Goal: Information Seeking & Learning: Understand process/instructions

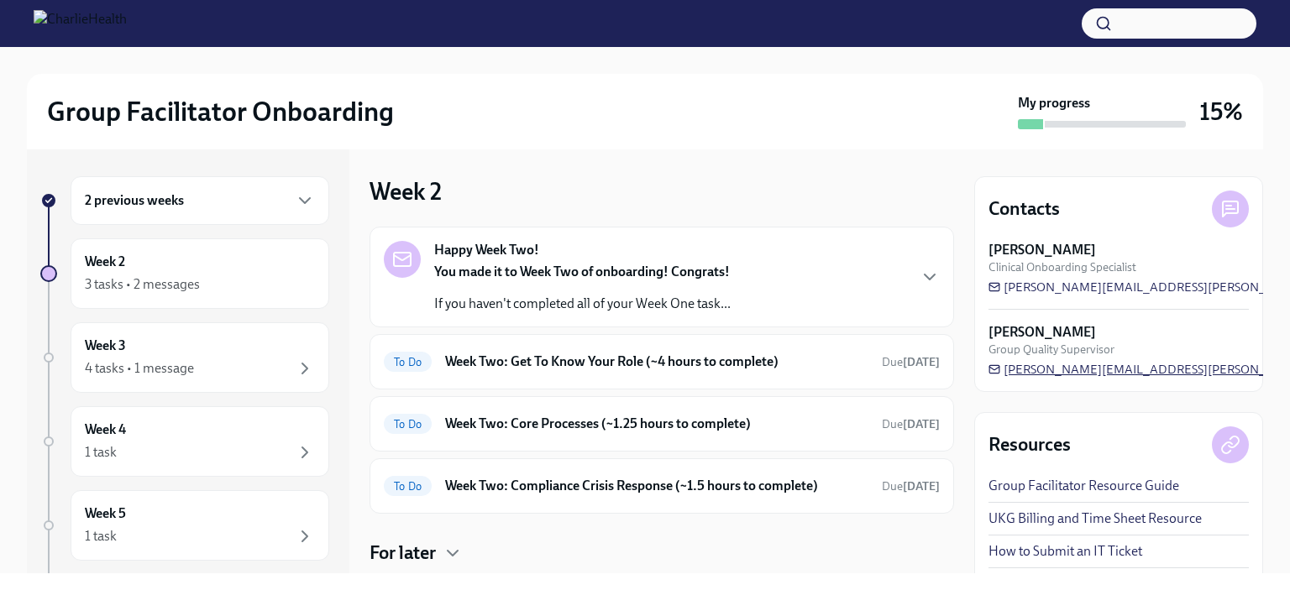
click at [1067, 376] on span "[PERSON_NAME][EMAIL_ADDRESS][PERSON_NAME][DOMAIN_NAME]" at bounding box center [1197, 369] width 419 height 17
click at [1084, 365] on span "[PERSON_NAME][EMAIL_ADDRESS][PERSON_NAME][DOMAIN_NAME]" at bounding box center [1197, 369] width 419 height 17
click at [655, 364] on h6 "Week Two: Get To Know Your Role (~4 hours to complete)" at bounding box center [656, 362] width 423 height 18
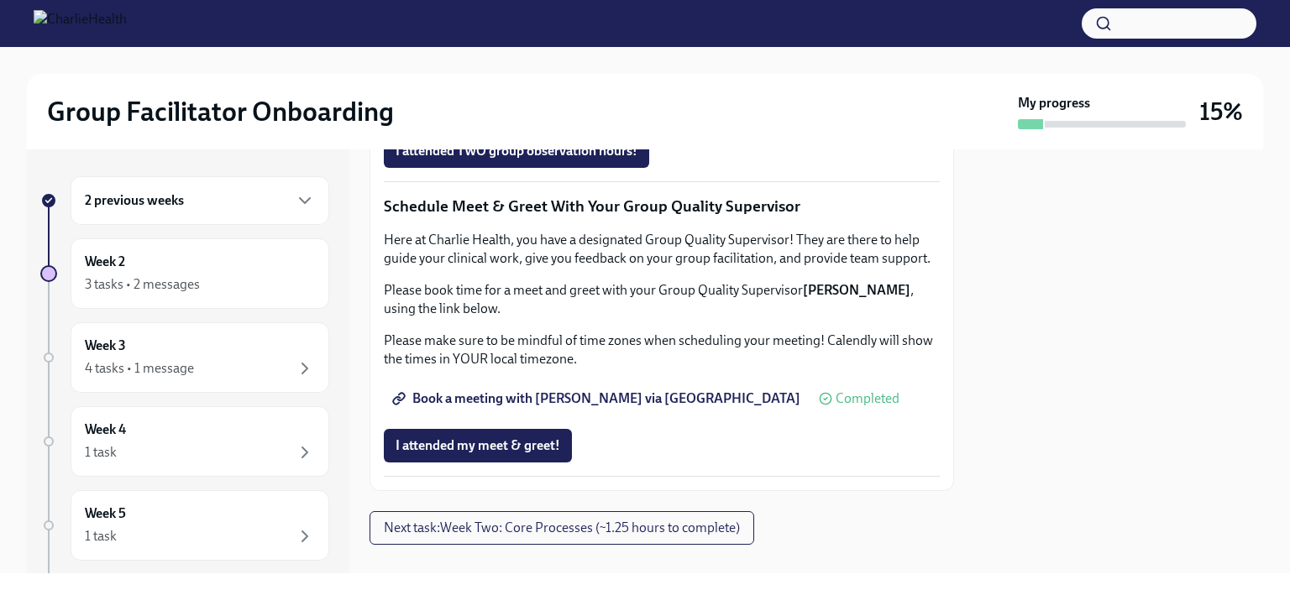
scroll to position [1258, 0]
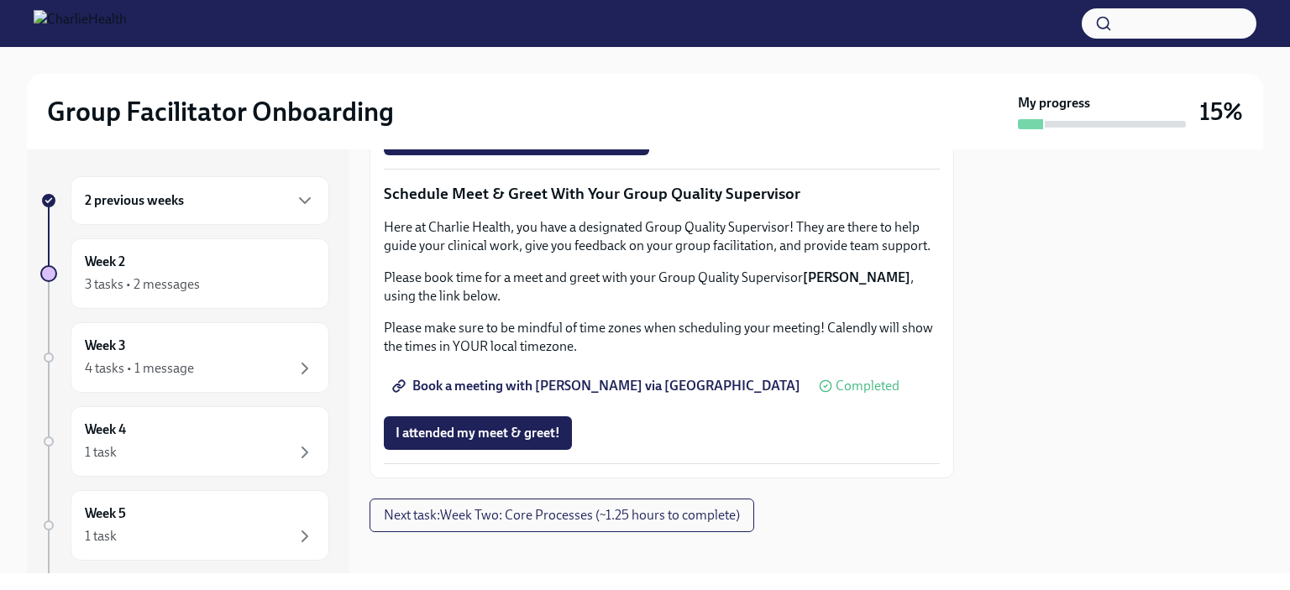
click at [521, 53] on span "Group Observation Instructions" at bounding box center [497, 44] width 202 height 17
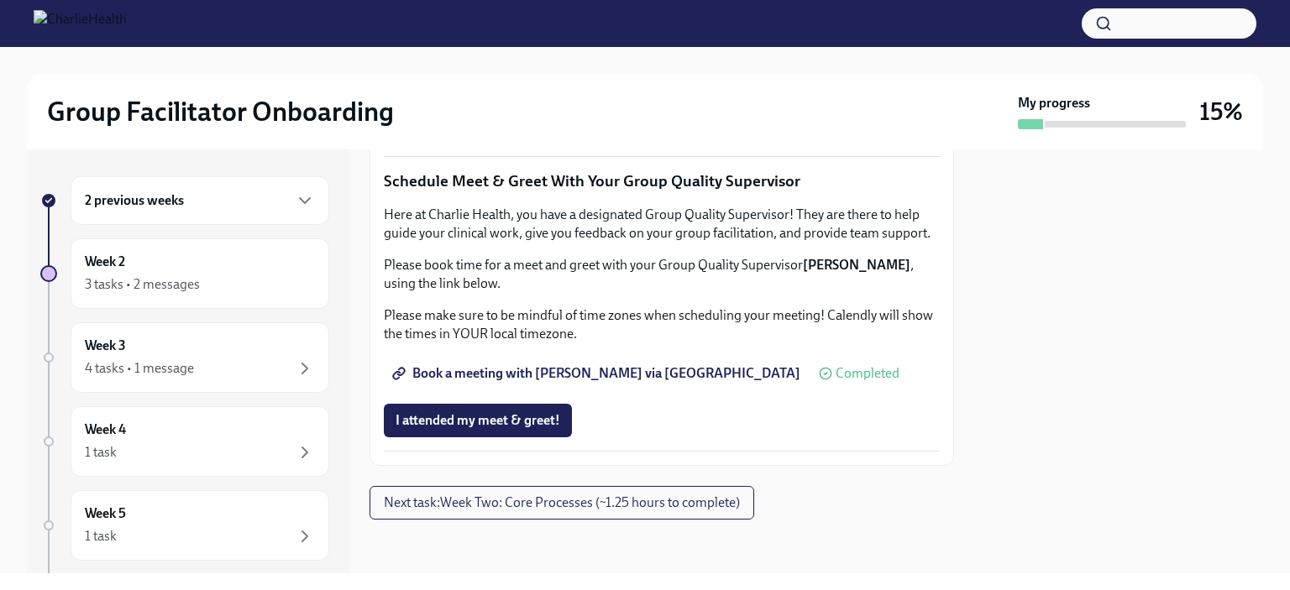
scroll to position [1701, 0]
click at [551, 496] on span "Next task : Week Two: Core Processes (~1.25 hours to complete)" at bounding box center [562, 503] width 356 height 17
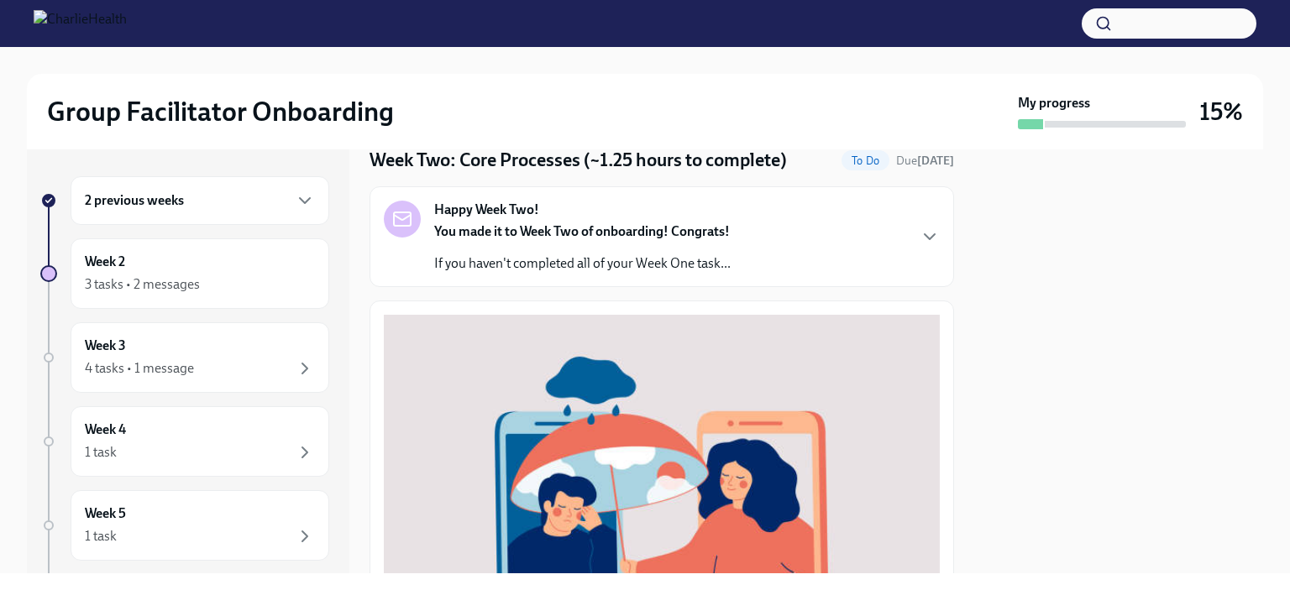
scroll to position [39, 0]
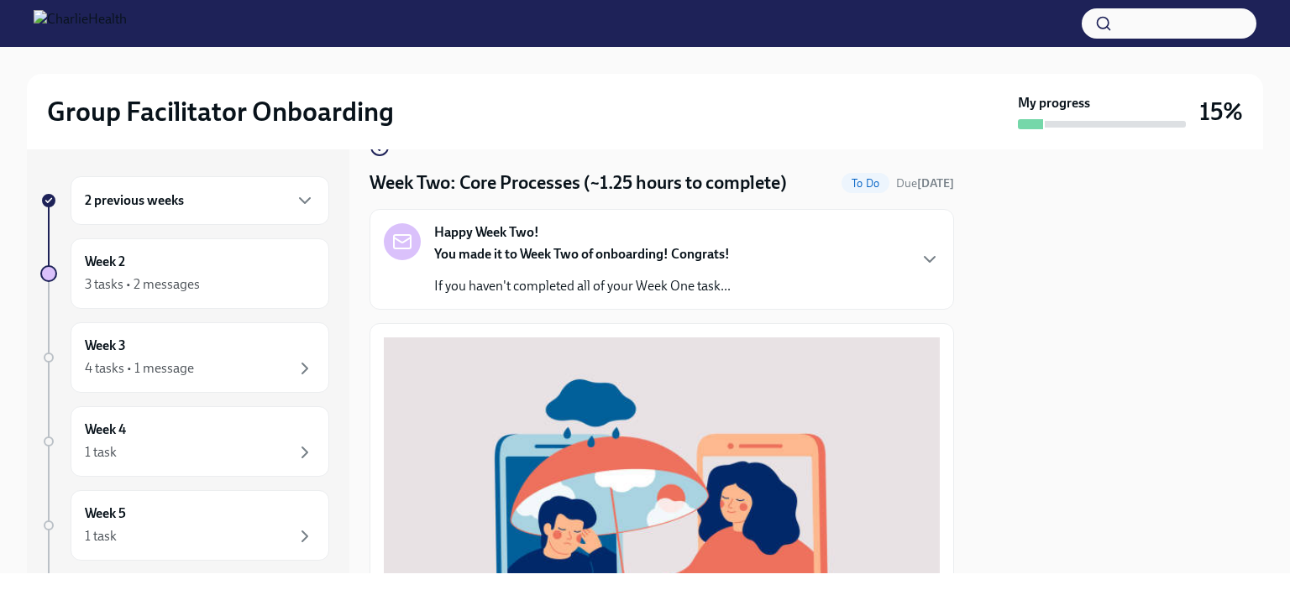
click at [867, 234] on div "Happy Week Two! You made it to Week Two of onboarding! Congrats! If you haven't…" at bounding box center [662, 259] width 556 height 72
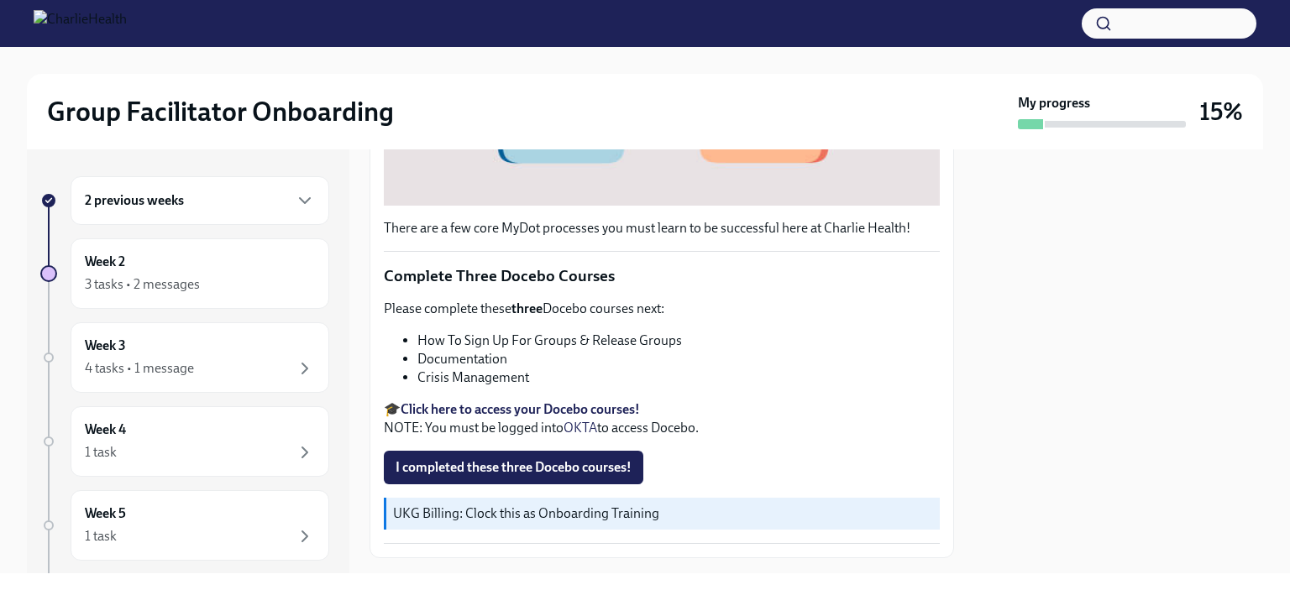
scroll to position [884, 0]
